Goal: Information Seeking & Learning: Learn about a topic

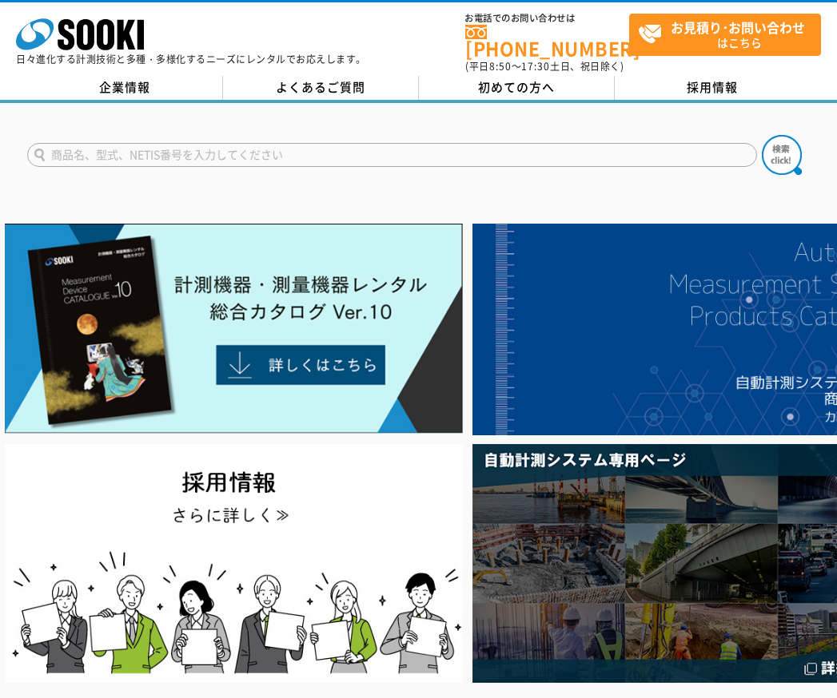
click at [480, 145] on input "text" at bounding box center [392, 155] width 730 height 24
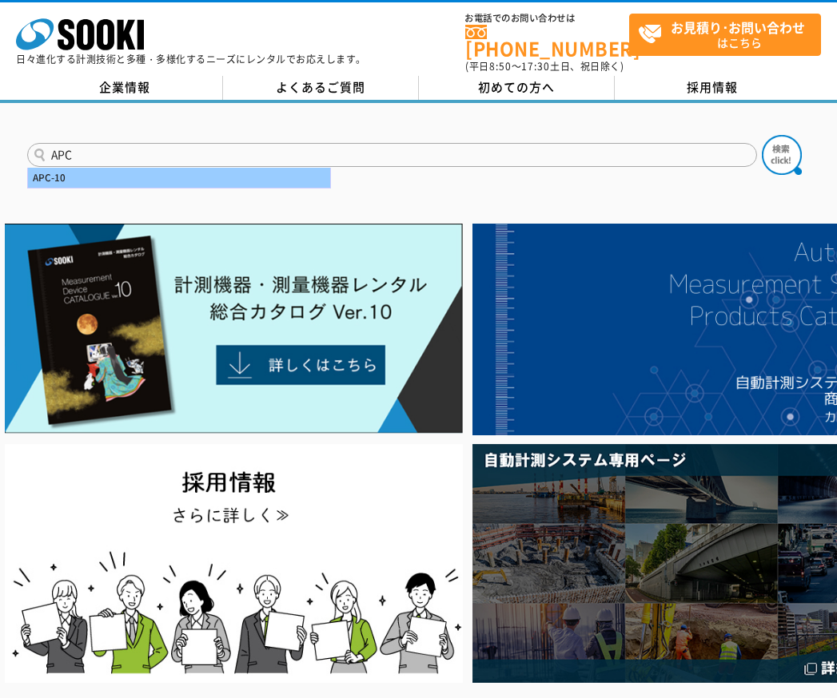
click at [76, 172] on div "APC-10" at bounding box center [179, 178] width 302 height 20
type input "APC-10"
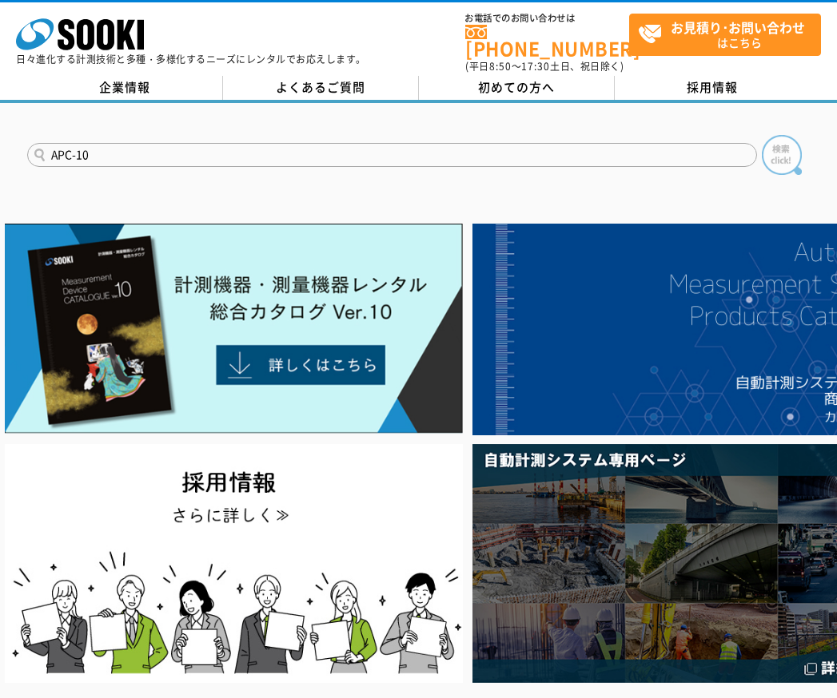
click at [786, 161] on img at bounding box center [782, 155] width 40 height 40
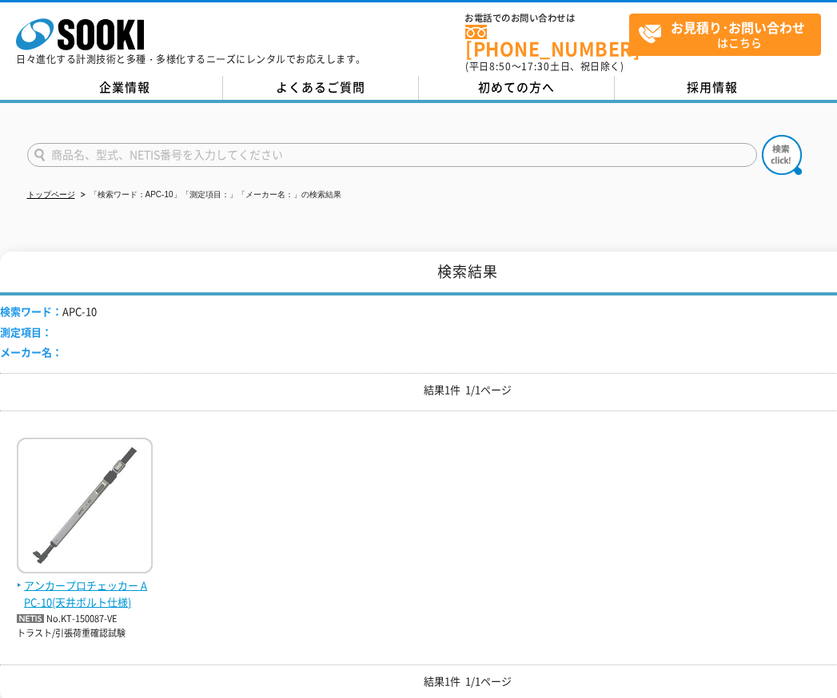
click at [56, 586] on span "アンカープロチェッカー APC-10(天井ボルト仕様)" at bounding box center [85, 595] width 136 height 34
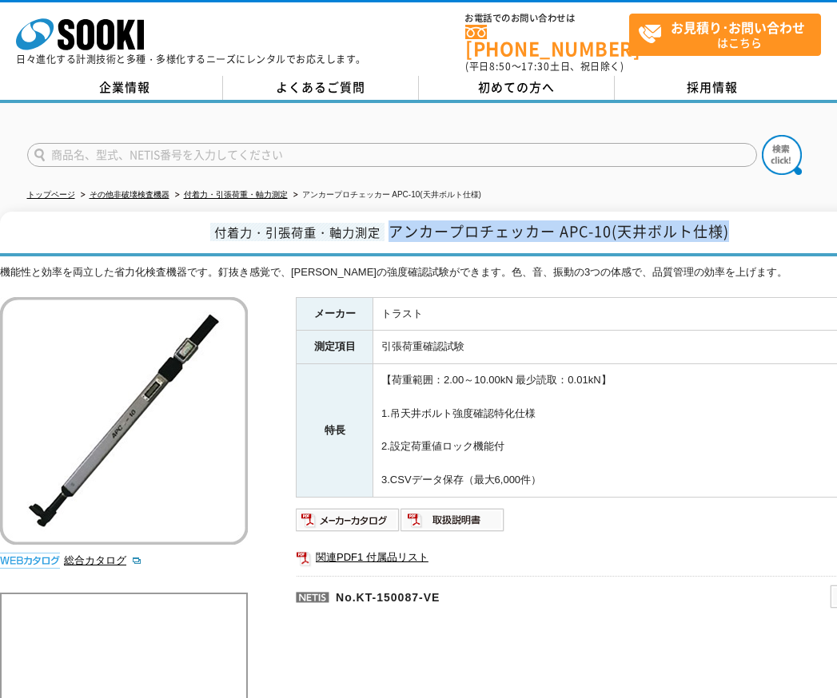
drag, startPoint x: 393, startPoint y: 218, endPoint x: 753, endPoint y: 217, distance: 359.6
click at [753, 217] on h1 "付着力・引張荷重・軸力測定 アンカープロチェッカー APC-10(天井ボルト仕様)" at bounding box center [467, 234] width 935 height 45
copy span "アンカープロチェッカー APC-10(天井ボルト仕様)"
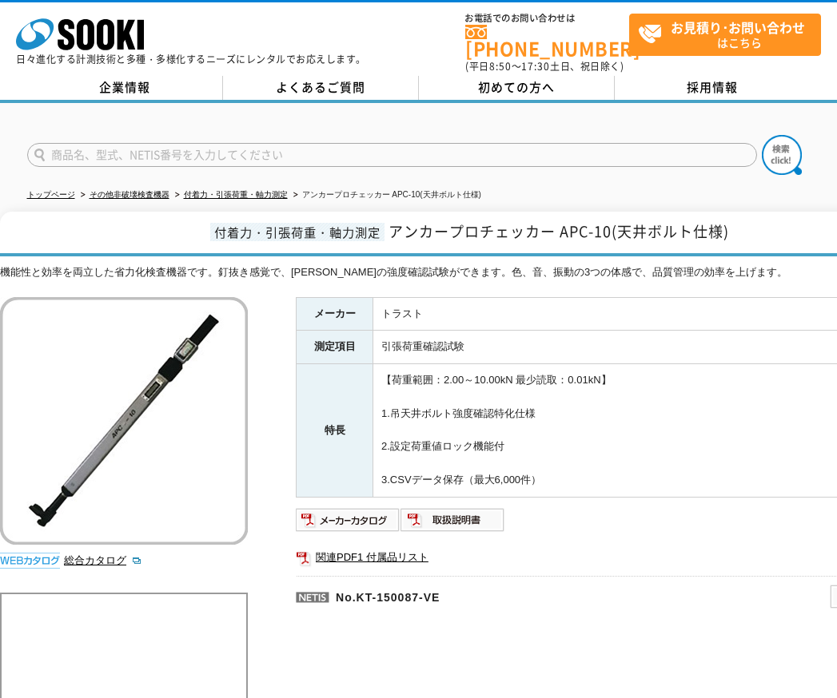
click at [643, 400] on td "【荷重範囲：2.00～10.00kN 最少読取：0.01kN】 1.吊天井ボルト強度確認特化仕様 2.設定荷重値ロック機能付 3.CSVデータ保存（最大6,0…" at bounding box center [654, 430] width 562 height 133
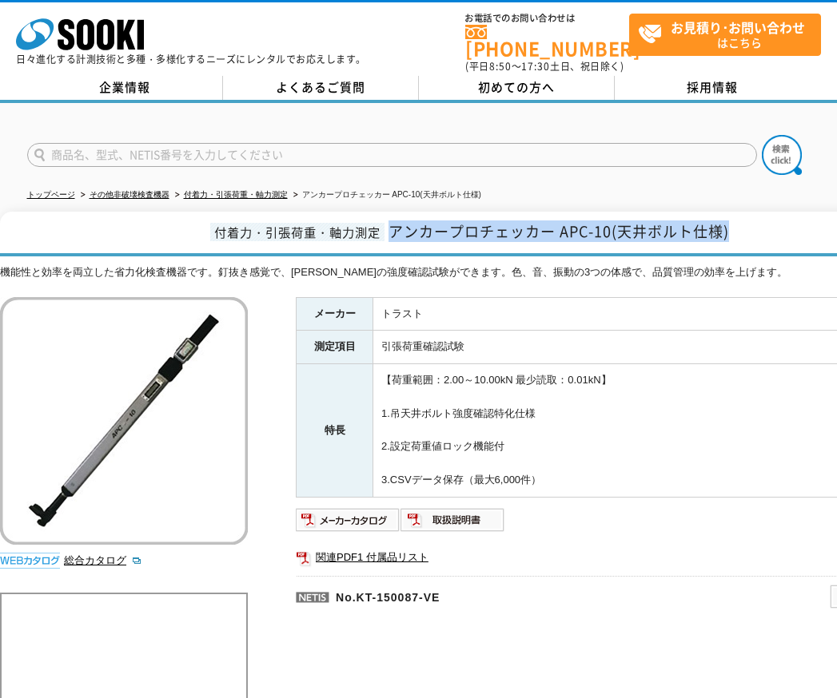
drag, startPoint x: 394, startPoint y: 224, endPoint x: 737, endPoint y: 227, distance: 342.9
click at [737, 227] on h1 "付着力・引張荷重・軸力測定 アンカープロチェッカー APC-10(天井ボルト仕様)" at bounding box center [467, 234] width 935 height 45
copy span "アンカープロチェッカー APC-10(天井ボルト仕様)"
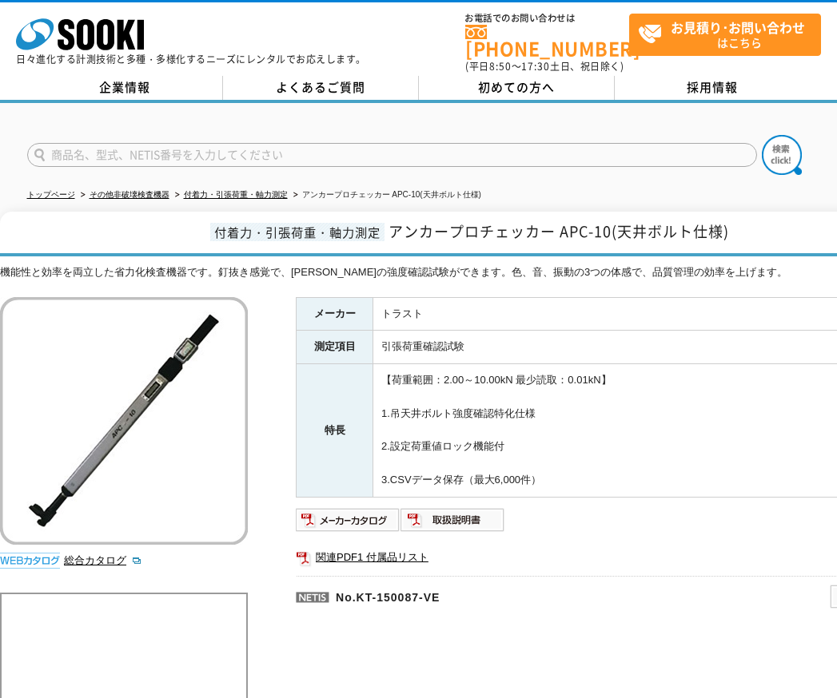
click at [530, 525] on div "メーカー トラスト 測定項目 引張荷重確認試験 特長 【荷重範囲：2.00～10.00kN 最少読取：0.01kN】 1.吊天井ボルト強度確認特化仕様 2.設…" at bounding box center [615, 469] width 639 height 344
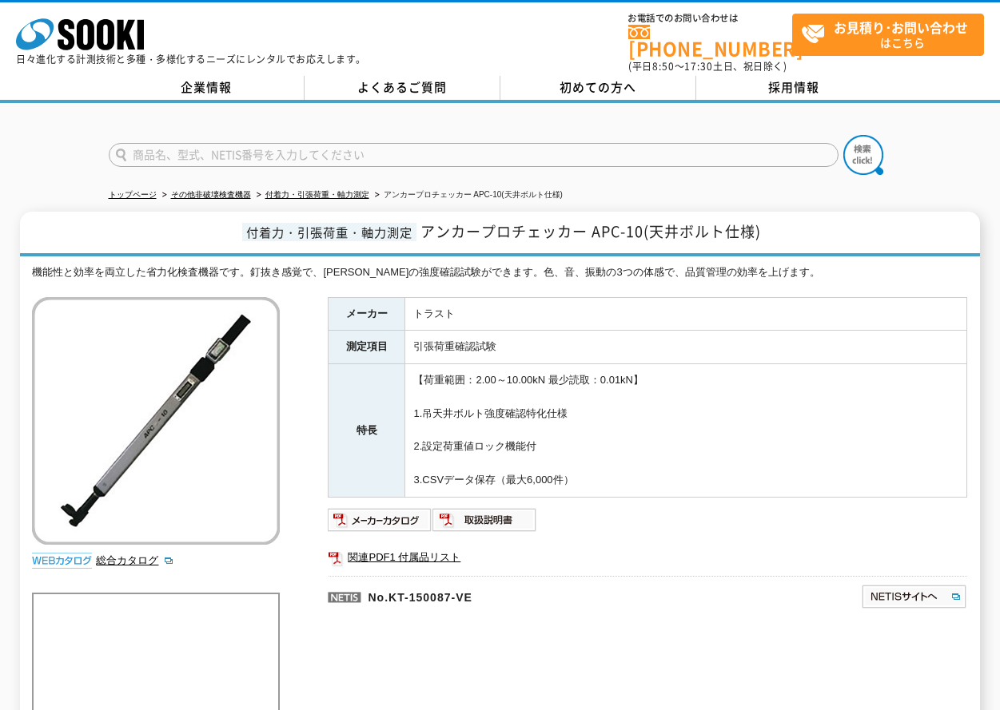
click at [772, 625] on div "メーカー トラスト 測定項目 引張荷重確認試験 特長 【荷重範囲：2.00～10.00kN 最少読取：0.01kN】 1.吊天井ボルト強度確認特化仕様 2.設…" at bounding box center [647, 469] width 639 height 344
click at [673, 550] on link "関連PDF1 付属品リスト" at bounding box center [647, 557] width 639 height 21
click at [416, 507] on img at bounding box center [380, 520] width 105 height 26
